Goal: Transaction & Acquisition: Purchase product/service

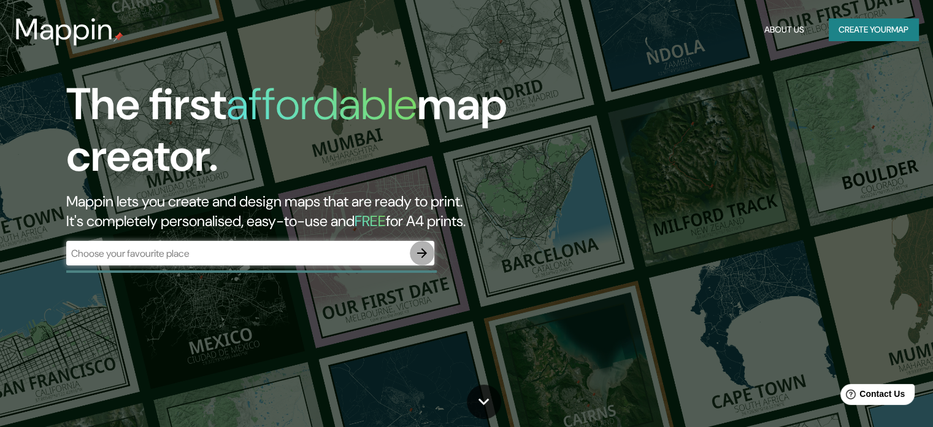
click at [422, 250] on icon "button" at bounding box center [422, 252] width 15 height 15
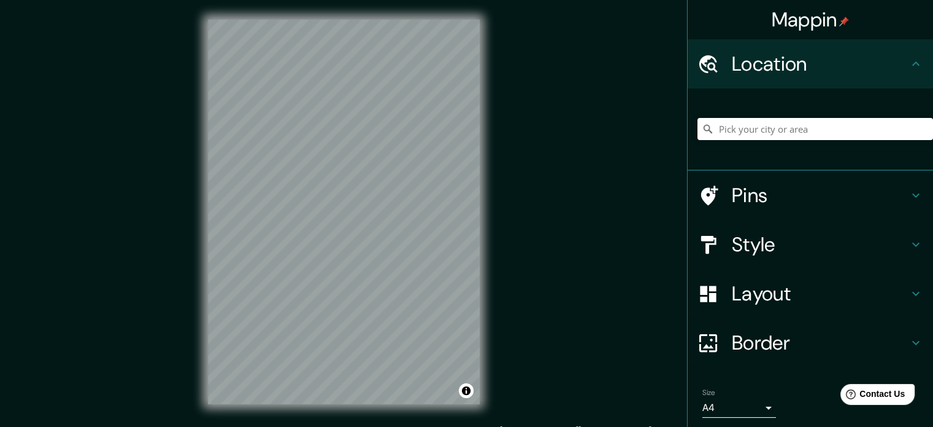
click at [185, 267] on div "Mappin Location Pins Style Layout Border Choose a border. Hint : you can make l…" at bounding box center [466, 221] width 933 height 443
click at [488, 35] on div "© Mapbox © OpenStreetMap Improve this map" at bounding box center [343, 211] width 311 height 423
click at [520, 134] on div "Mappin Location Pins Style Layout Border Choose a border. Hint : you can make l…" at bounding box center [466, 221] width 933 height 443
click at [590, 165] on div "Mappin Location Pins Style Layout Border Choose a border. Hint : you can make l…" at bounding box center [466, 221] width 933 height 443
click at [502, 225] on div "Mappin Location Pins Style Layout Border Choose a border. Hint : you can make l…" at bounding box center [466, 221] width 933 height 443
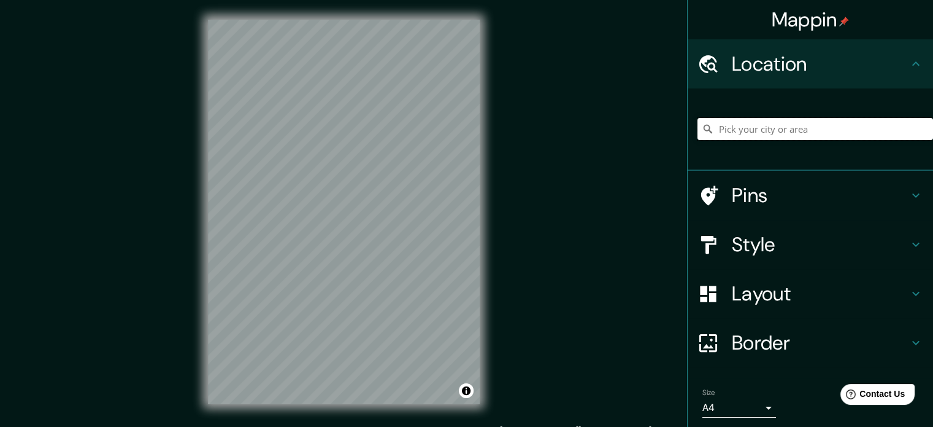
click at [757, 129] on input "Pick your city or area" at bounding box center [816, 129] width 236 height 22
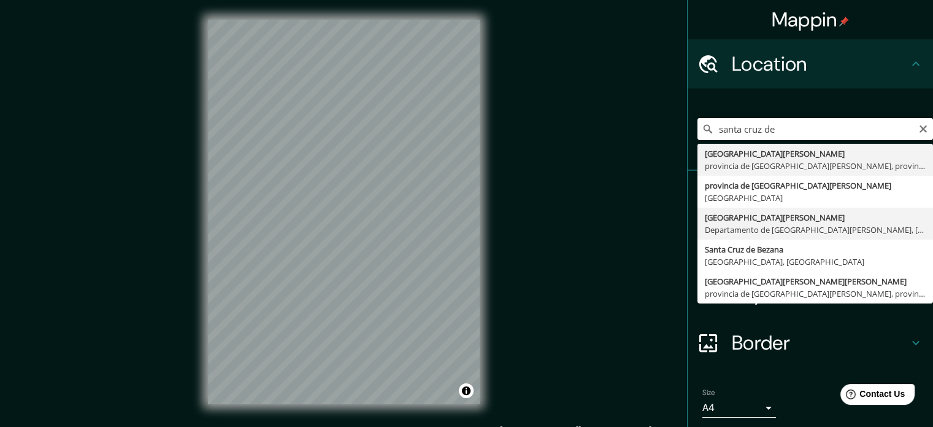
type input "[GEOGRAPHIC_DATA][PERSON_NAME], [GEOGRAPHIC_DATA][PERSON_NAME], [GEOGRAPHIC_DAT…"
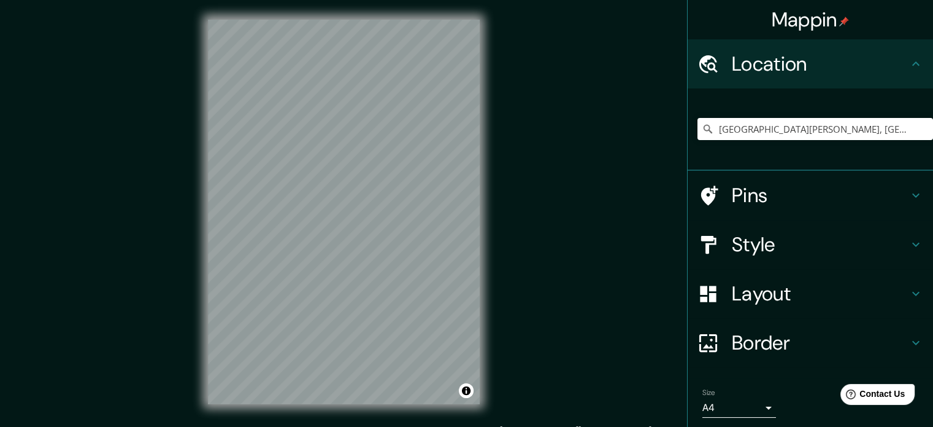
click at [762, 241] on h4 "Style" at bounding box center [820, 244] width 177 height 25
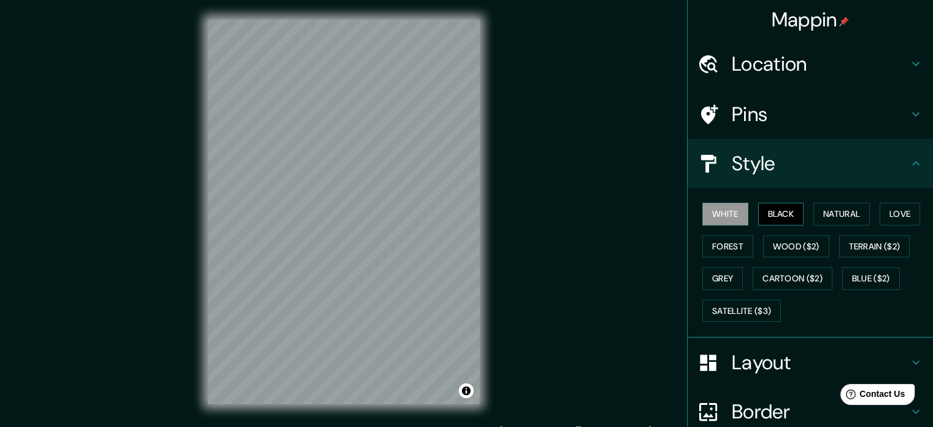
click at [779, 206] on button "Black" at bounding box center [782, 214] width 46 height 23
click at [833, 212] on button "Natural" at bounding box center [842, 214] width 56 height 23
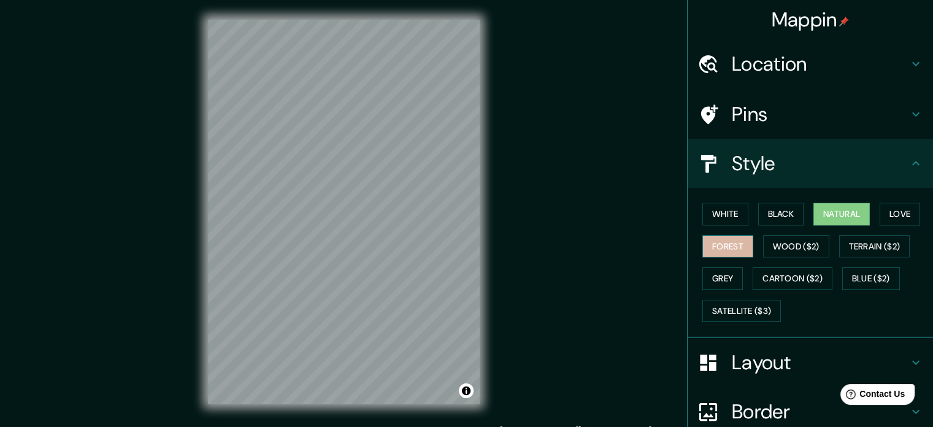
click at [736, 247] on button "Forest" at bounding box center [728, 246] width 51 height 23
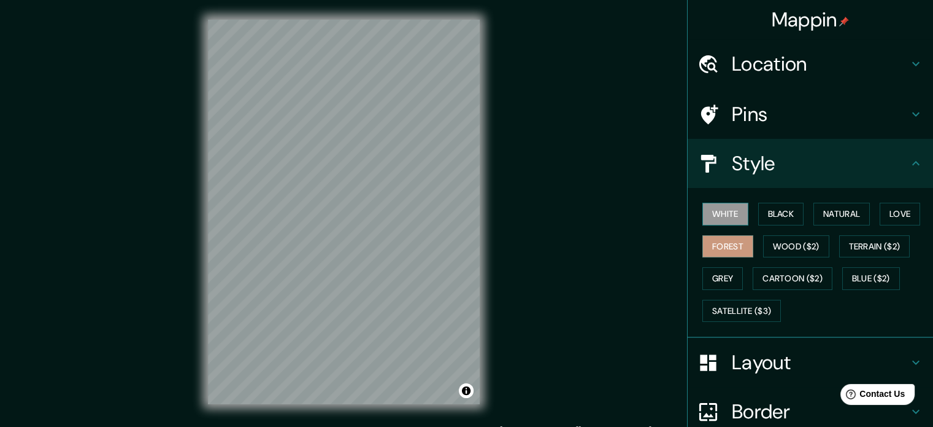
click at [730, 219] on button "White" at bounding box center [726, 214] width 46 height 23
click at [837, 209] on button "Natural" at bounding box center [842, 214] width 56 height 23
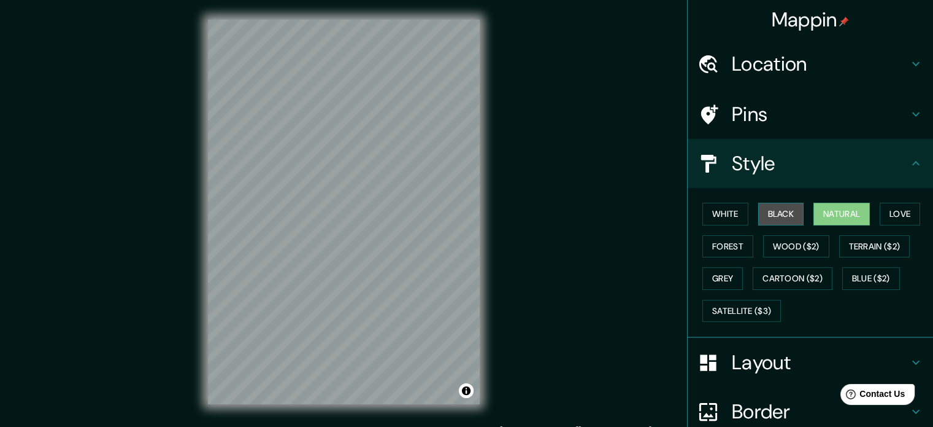
click at [786, 214] on button "Black" at bounding box center [782, 214] width 46 height 23
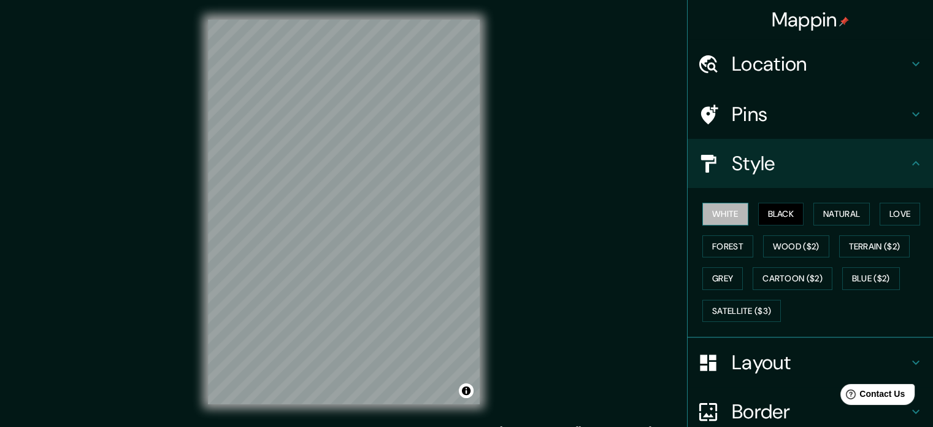
click at [733, 212] on button "White" at bounding box center [726, 214] width 46 height 23
click at [790, 155] on h4 "Style" at bounding box center [820, 163] width 177 height 25
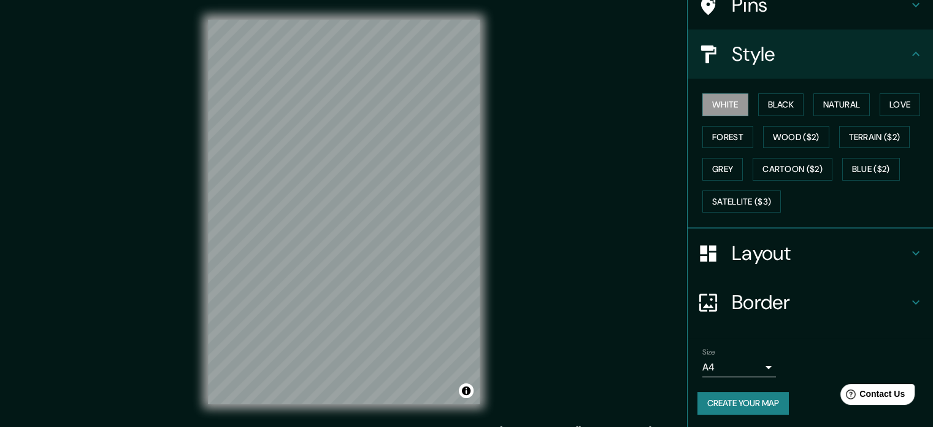
click at [781, 292] on h4 "Border" at bounding box center [820, 302] width 177 height 25
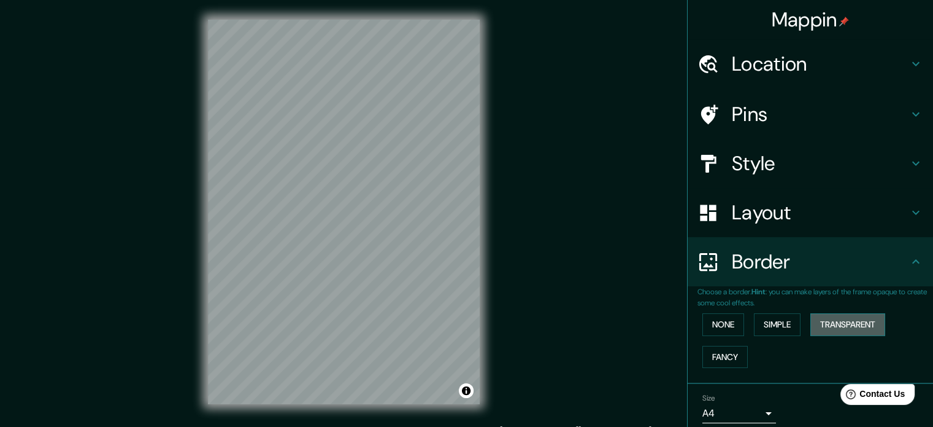
click at [830, 319] on button "Transparent" at bounding box center [848, 324] width 75 height 23
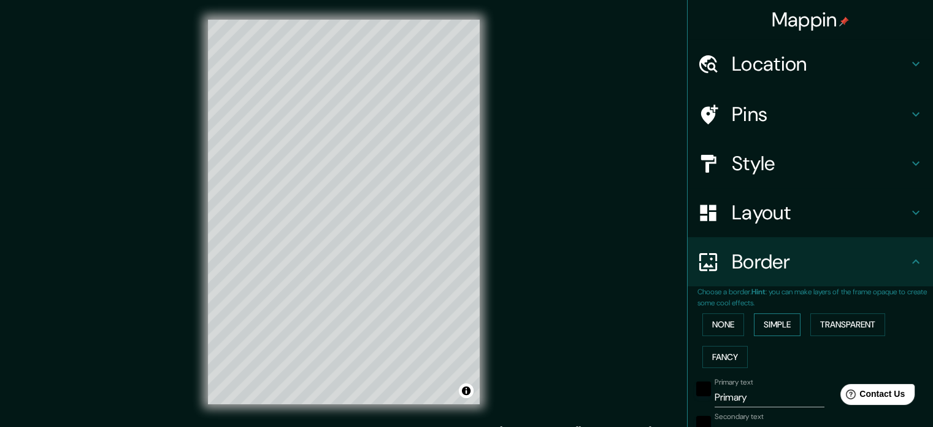
click at [759, 320] on button "Simple" at bounding box center [777, 324] width 47 height 23
click at [731, 320] on button "None" at bounding box center [724, 324] width 42 height 23
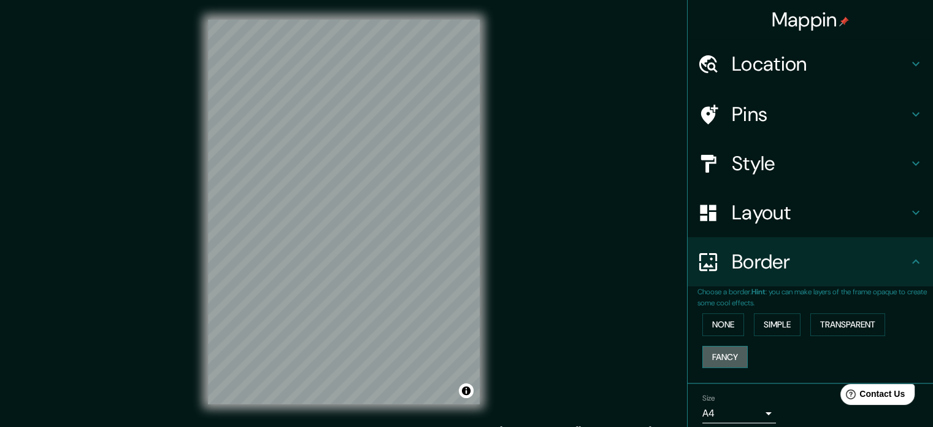
click at [728, 355] on button "Fancy" at bounding box center [725, 357] width 45 height 23
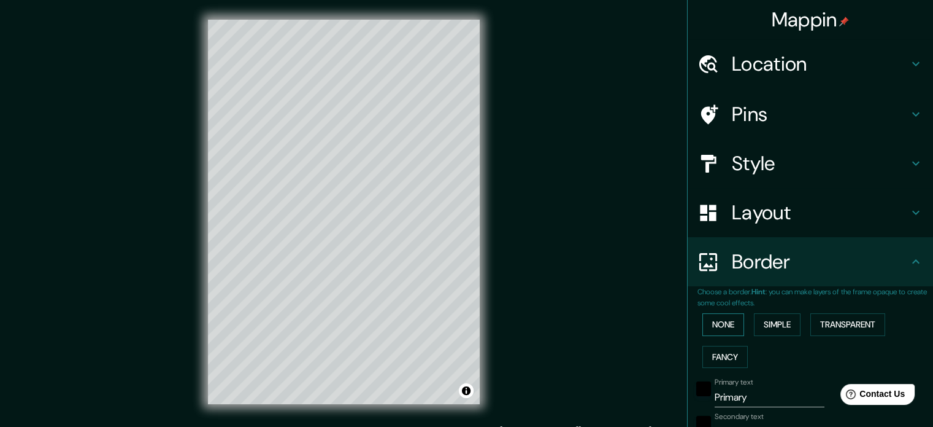
click at [719, 326] on button "None" at bounding box center [724, 324] width 42 height 23
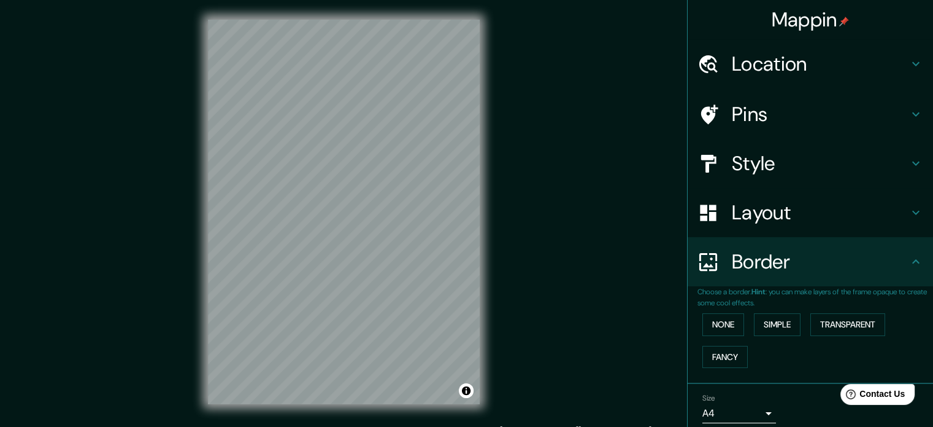
click at [781, 110] on h4 "Pins" at bounding box center [820, 114] width 177 height 25
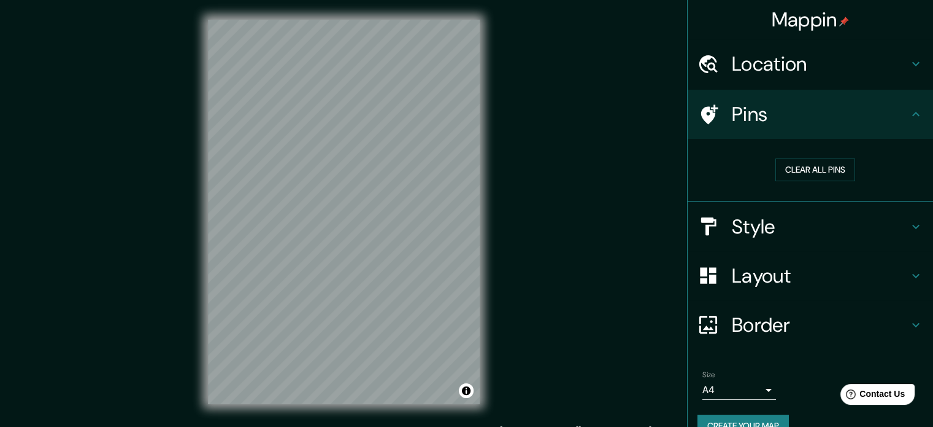
click at [800, 112] on h4 "Pins" at bounding box center [820, 114] width 177 height 25
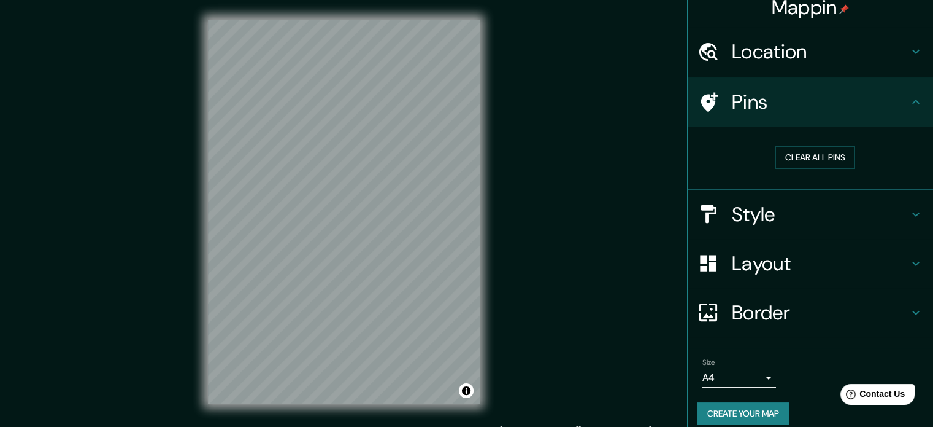
scroll to position [23, 0]
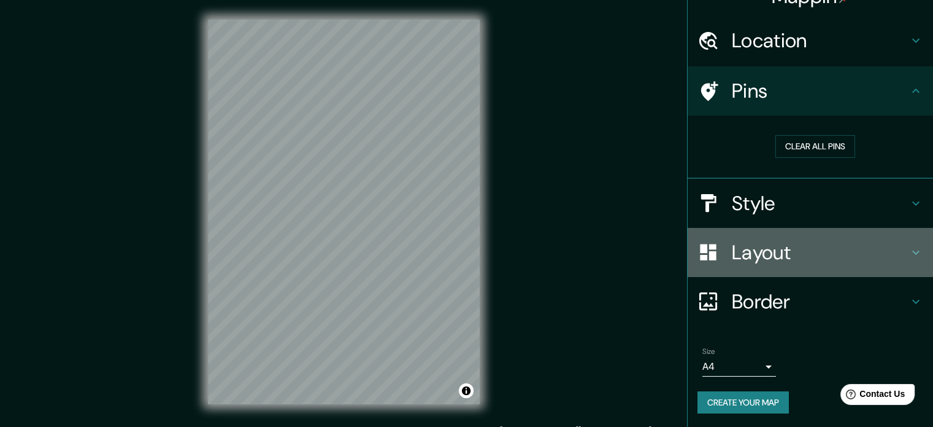
click at [781, 255] on h4 "Layout" at bounding box center [820, 252] width 177 height 25
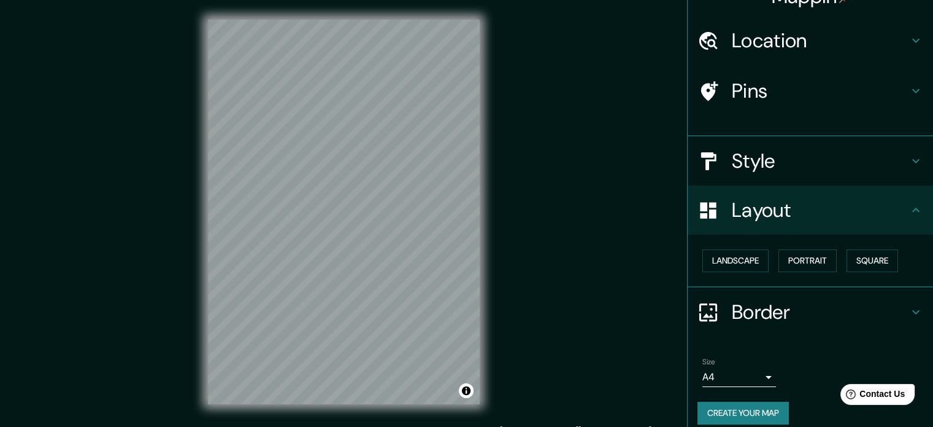
scroll to position [14, 0]
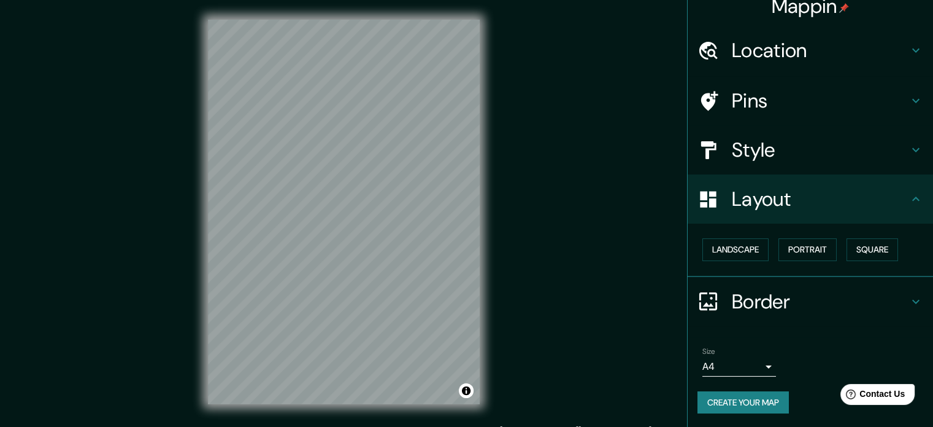
click at [621, 199] on div "Mappin Location [GEOGRAPHIC_DATA][PERSON_NAME], [GEOGRAPHIC_DATA][PERSON_NAME],…" at bounding box center [466, 221] width 933 height 443
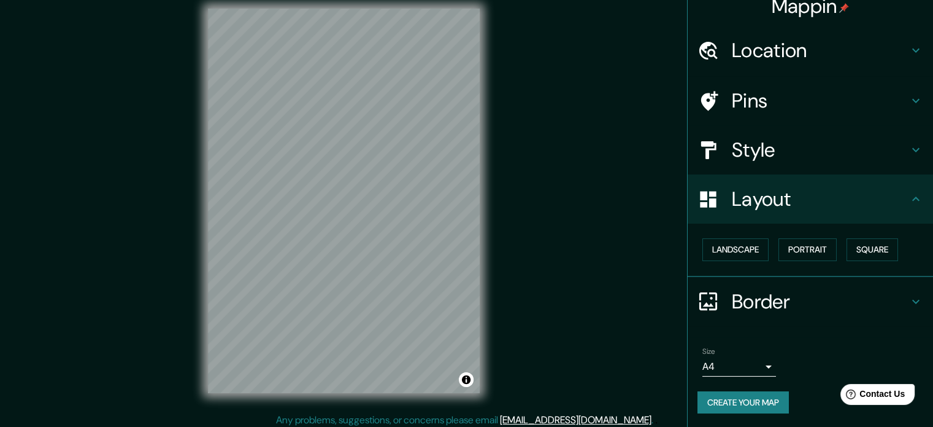
scroll to position [16, 0]
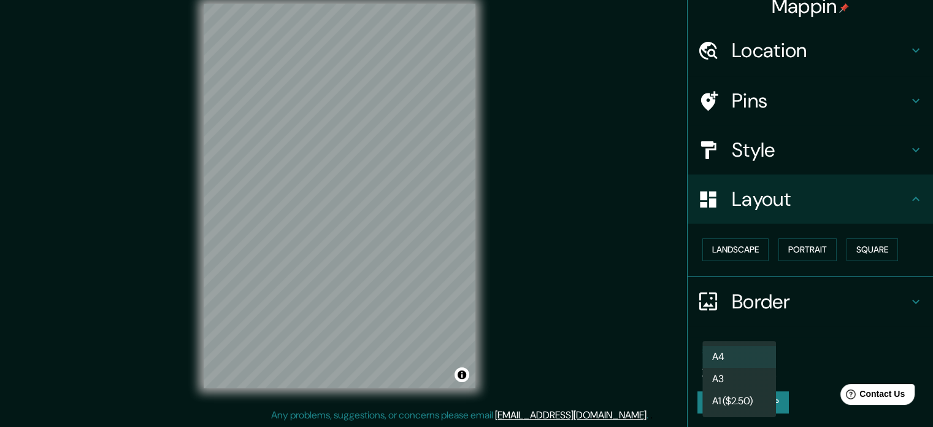
click at [753, 363] on body "Mappin Location [GEOGRAPHIC_DATA][PERSON_NAME], [GEOGRAPHIC_DATA][PERSON_NAME],…" at bounding box center [466, 197] width 933 height 427
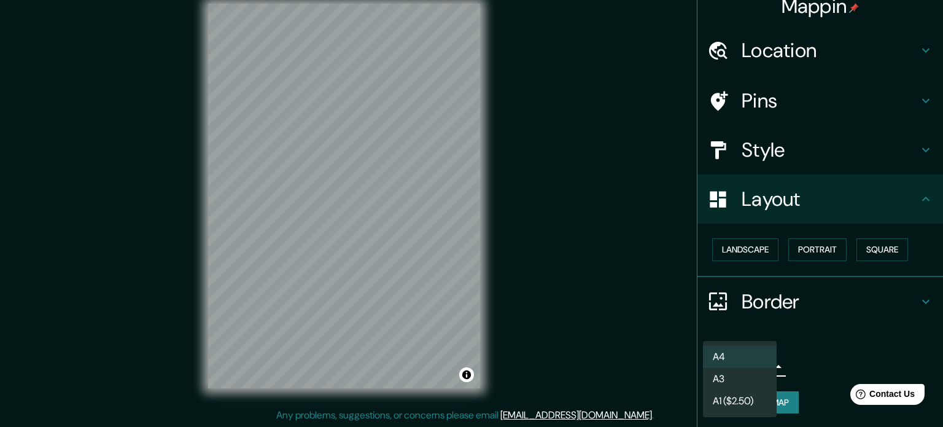
click at [830, 355] on div at bounding box center [471, 213] width 943 height 427
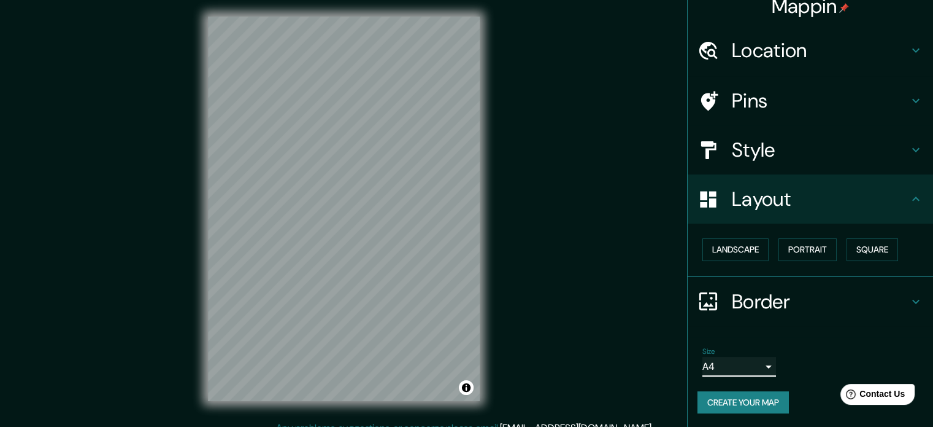
scroll to position [0, 0]
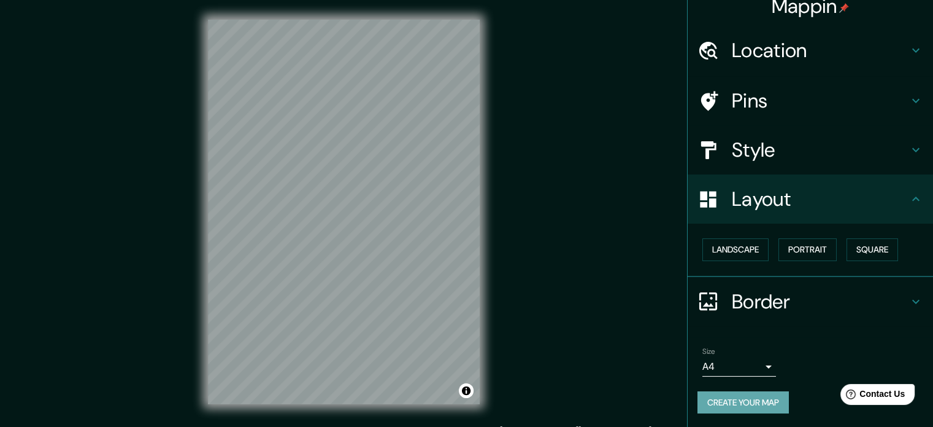
click at [727, 393] on button "Create your map" at bounding box center [743, 402] width 91 height 23
